Goal: Subscribe to service/newsletter

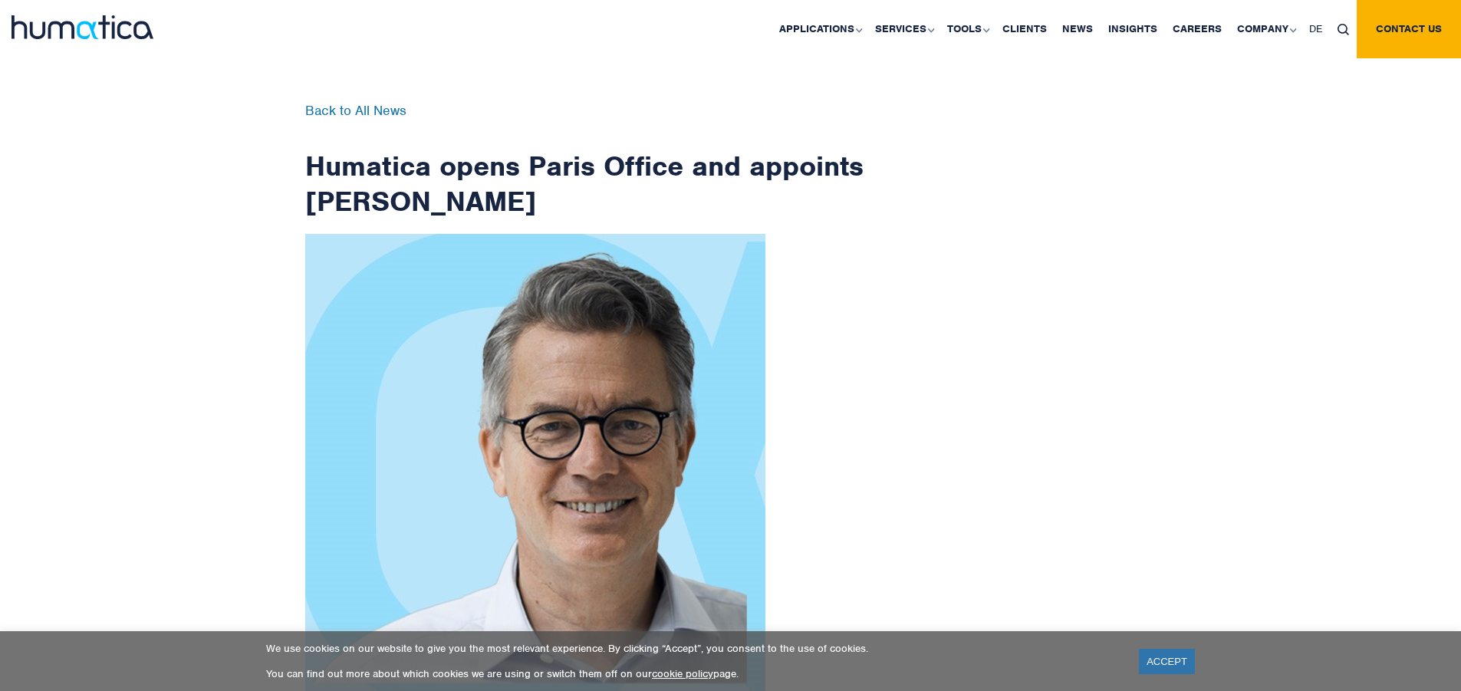
scroll to position [2447, 0]
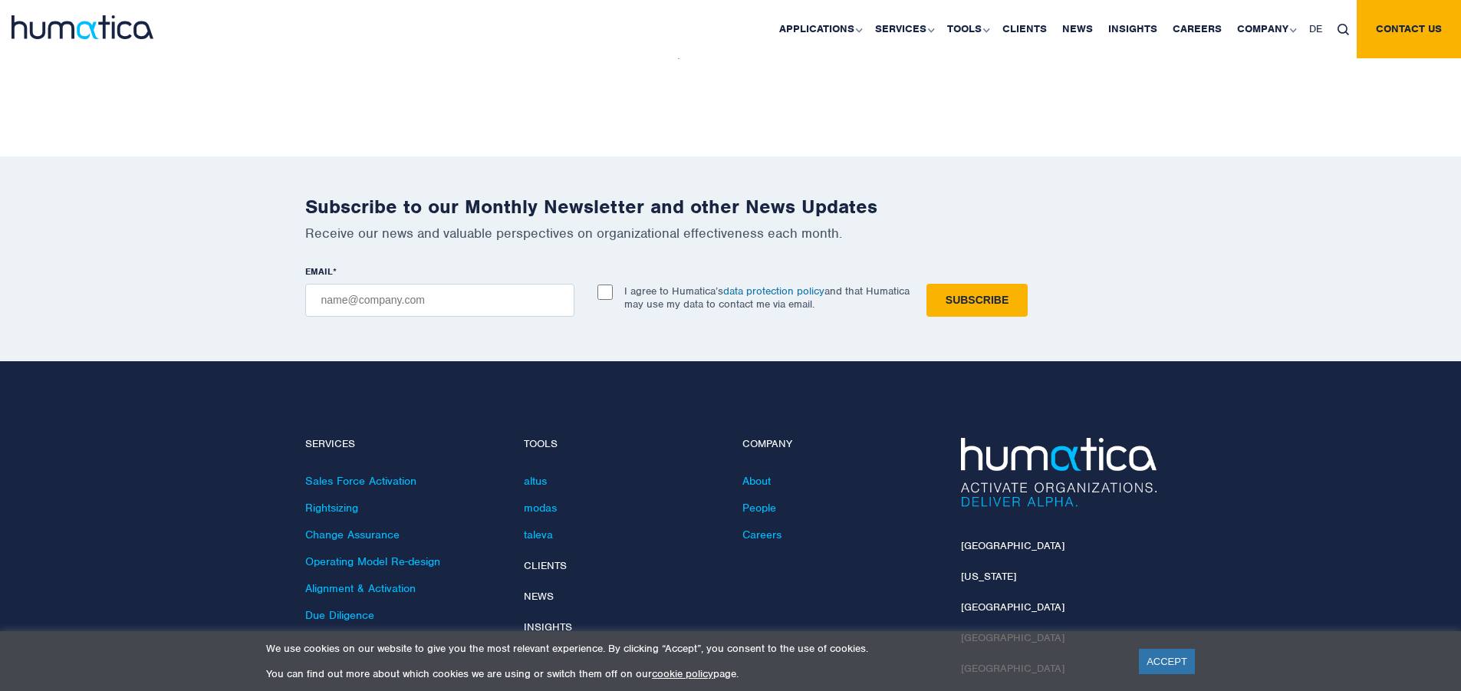
checkbox input "true"
type input "[EMAIL_ADDRESS][DOMAIN_NAME]"
click at [927, 284] on input "Subscribe" at bounding box center [977, 300] width 101 height 33
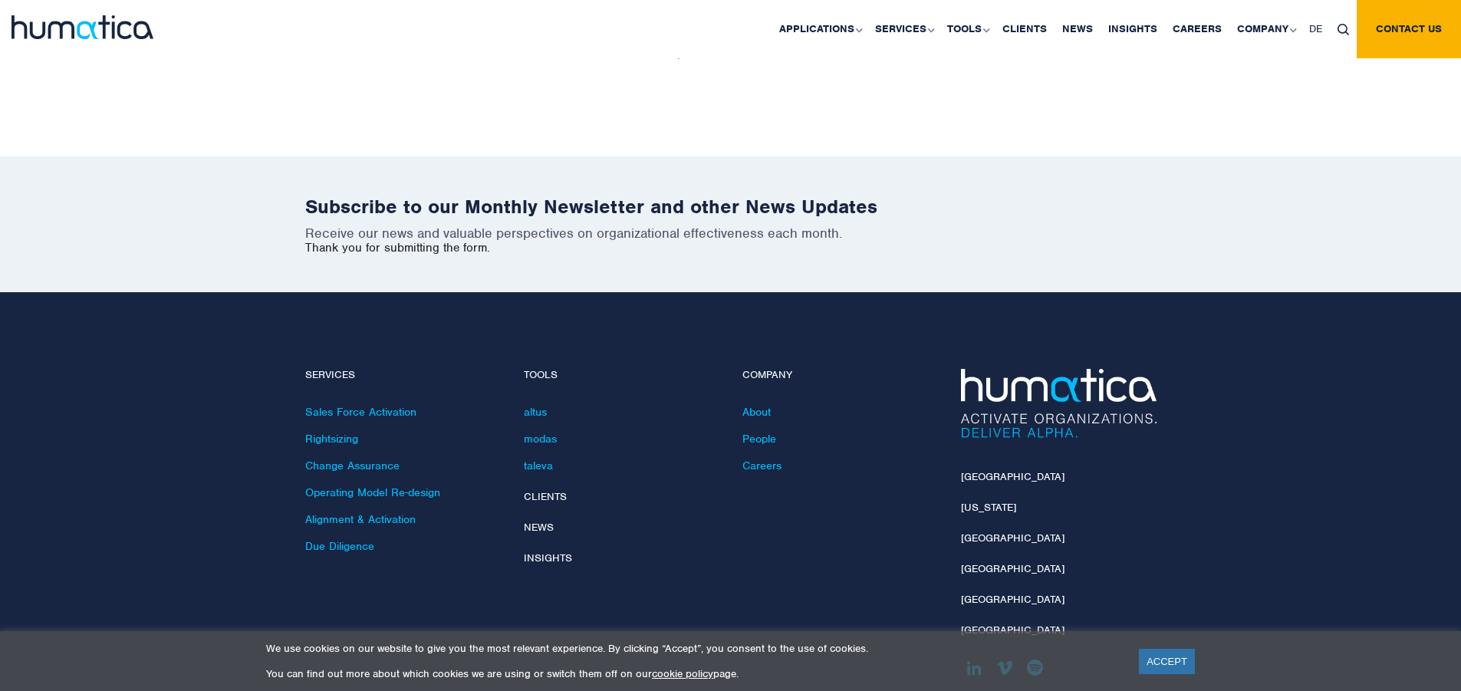
scroll to position [2378, 0]
